Goal: Task Accomplishment & Management: Manage account settings

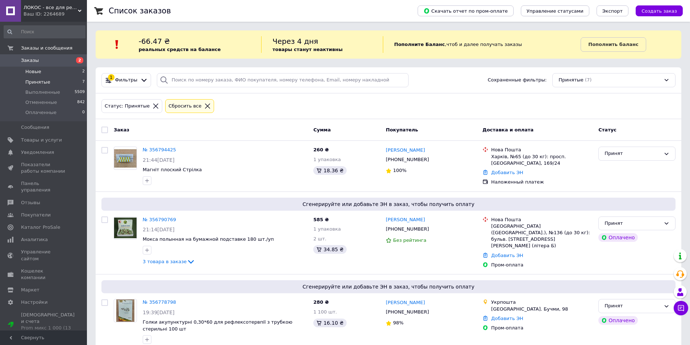
click at [28, 68] on span "Новые" at bounding box center [33, 71] width 16 height 7
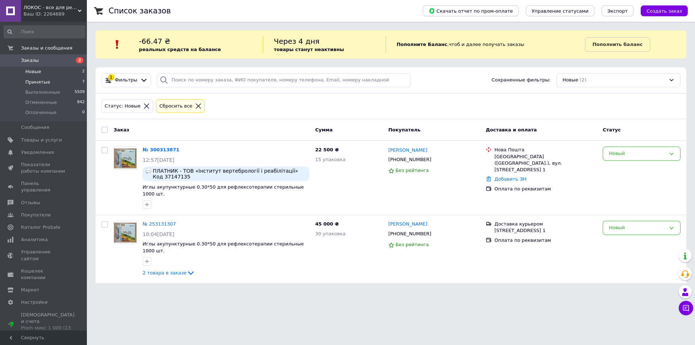
click at [31, 83] on span "Принятые" at bounding box center [37, 82] width 25 height 7
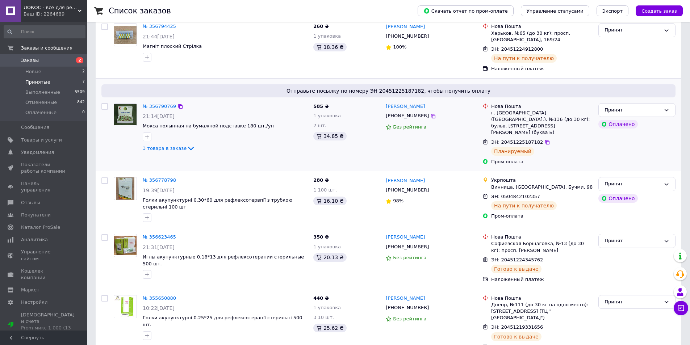
scroll to position [131, 0]
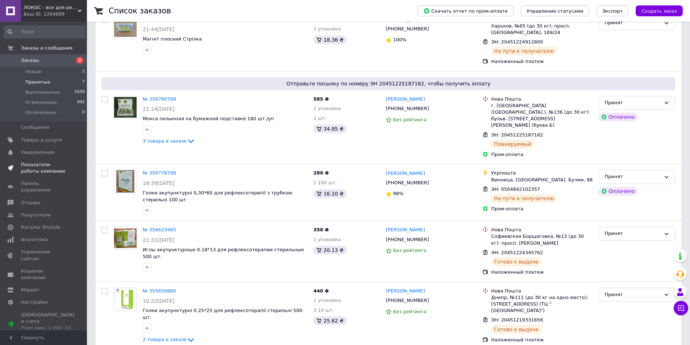
click at [29, 171] on span "Показатели работы компании" at bounding box center [44, 167] width 46 height 13
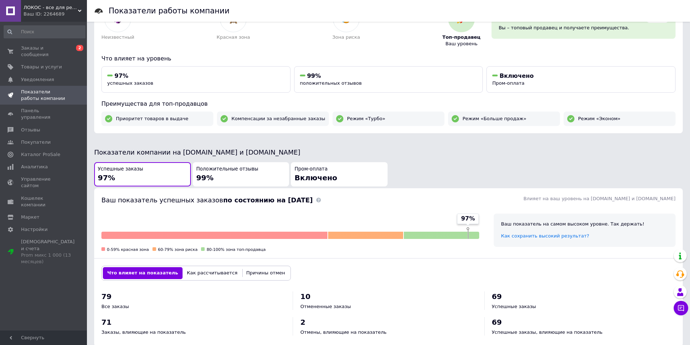
scroll to position [109, 0]
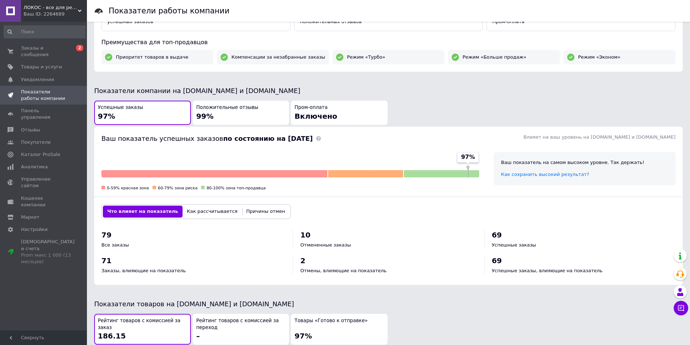
click at [232, 117] on div "Положительные отзывы 99%" at bounding box center [240, 112] width 89 height 17
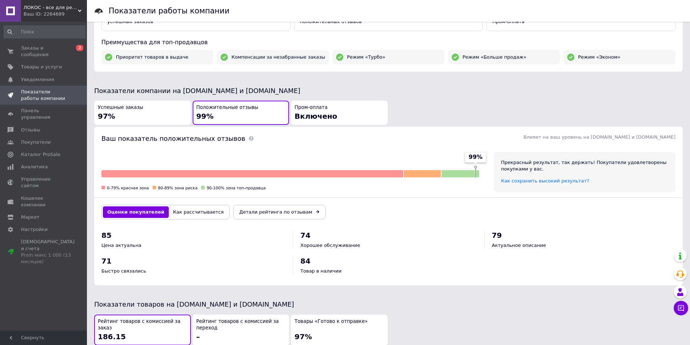
scroll to position [217, 0]
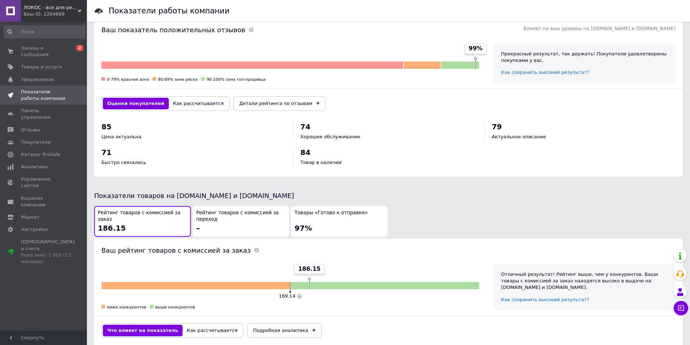
click at [182, 103] on button "Как рассчитывается" at bounding box center [198, 104] width 59 height 12
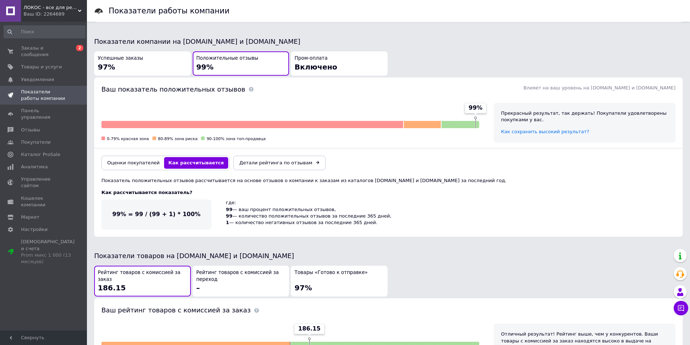
scroll to position [0, 0]
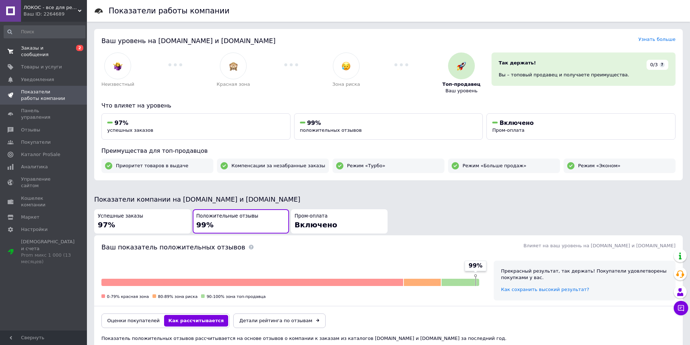
click at [41, 46] on span "Заказы и сообщения" at bounding box center [44, 51] width 46 height 13
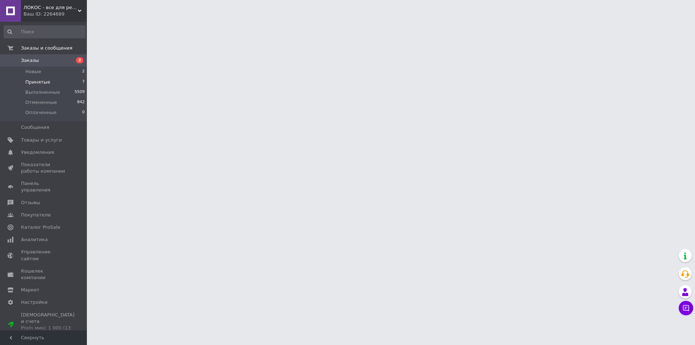
click at [31, 80] on span "Принятые" at bounding box center [37, 82] width 25 height 7
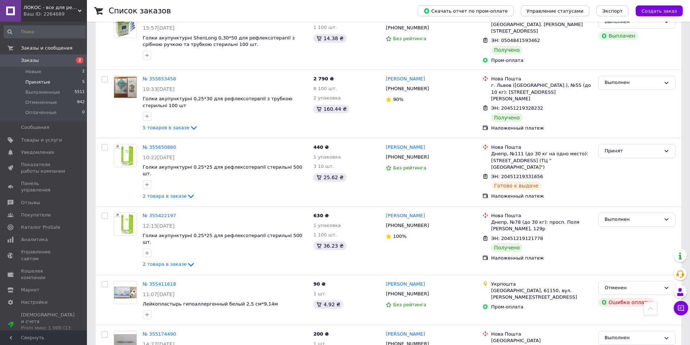
scroll to position [724, 0]
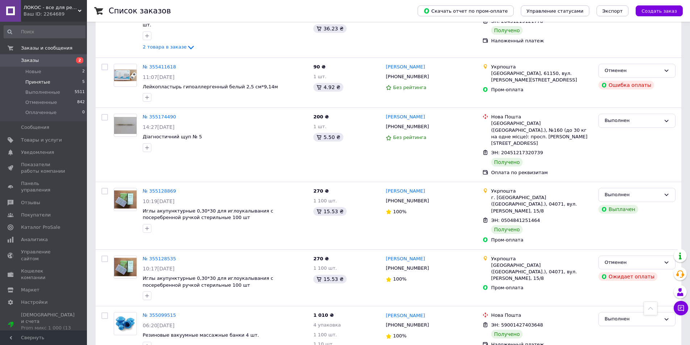
click at [35, 79] on span "Принятые" at bounding box center [37, 82] width 25 height 7
